Goal: Unclear

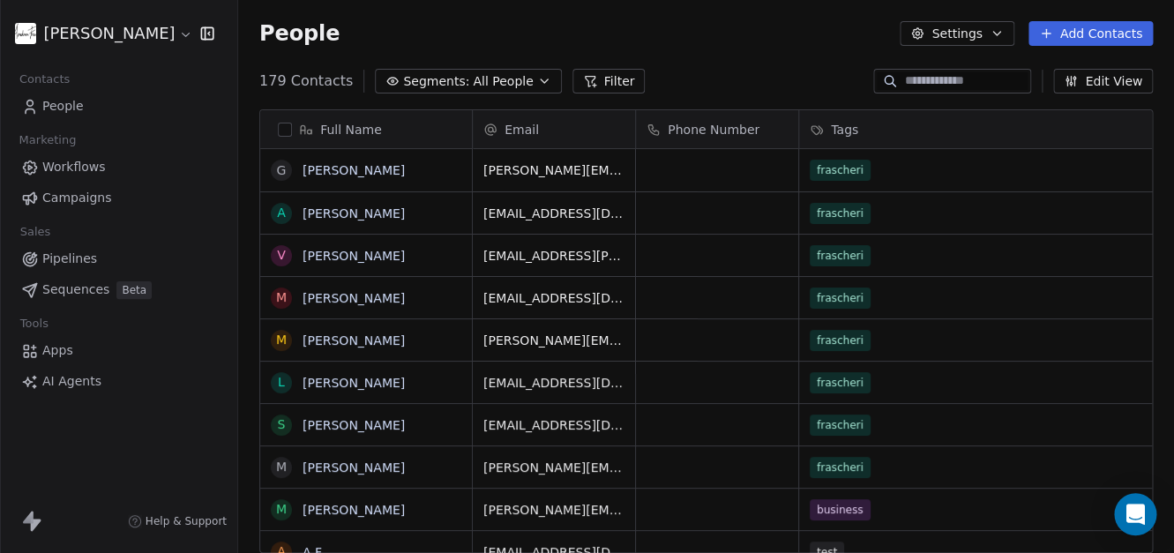
scroll to position [473, 922]
